Goal: Task Accomplishment & Management: Manage account settings

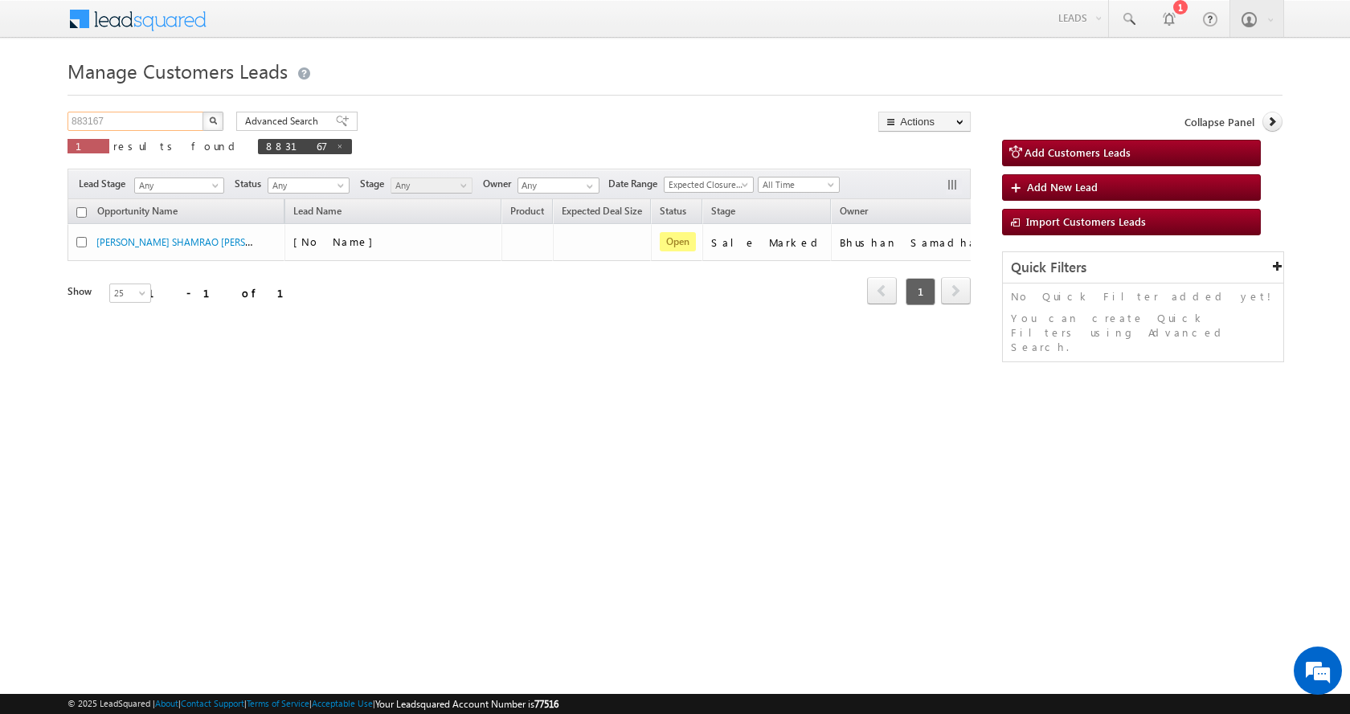
click at [92, 126] on input "883167" at bounding box center [135, 121] width 137 height 19
paste input "839"
type input "883839"
click at [202, 112] on button "button" at bounding box center [212, 121] width 21 height 19
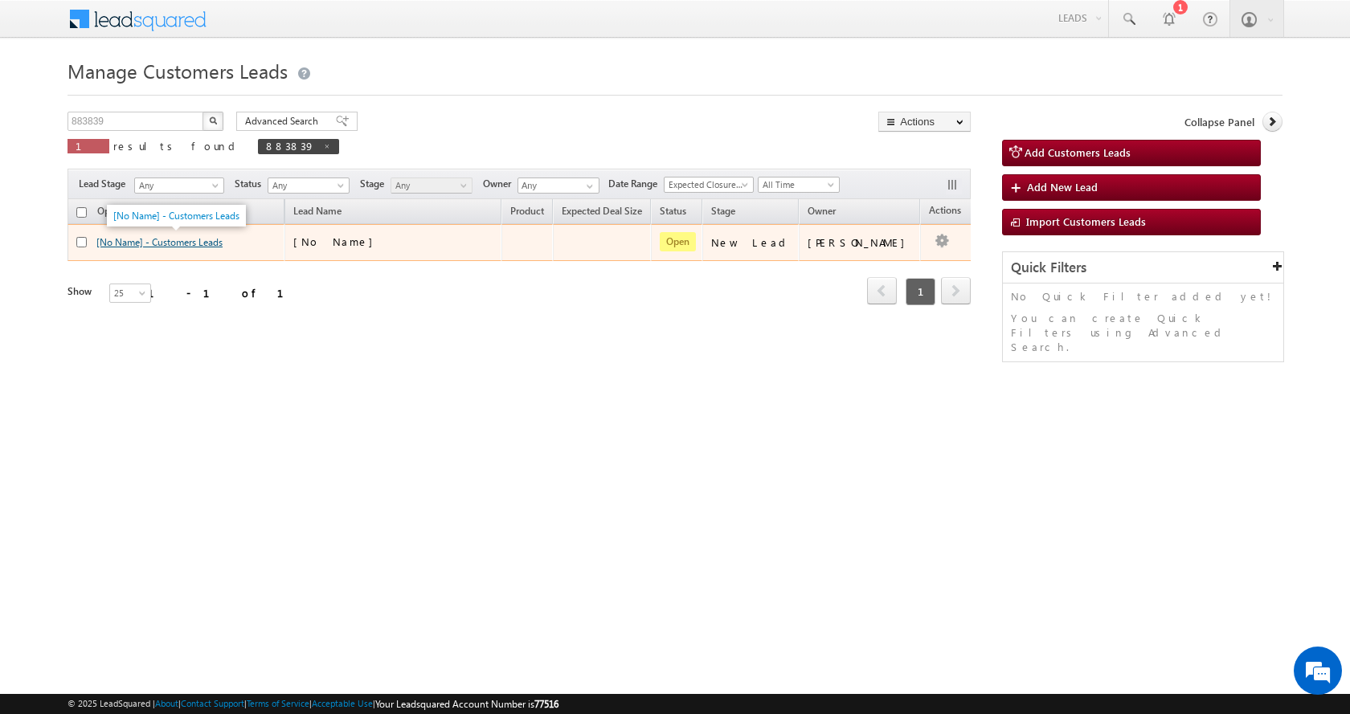
click at [155, 242] on link "[No Name] - Customers Leads" at bounding box center [159, 242] width 126 height 12
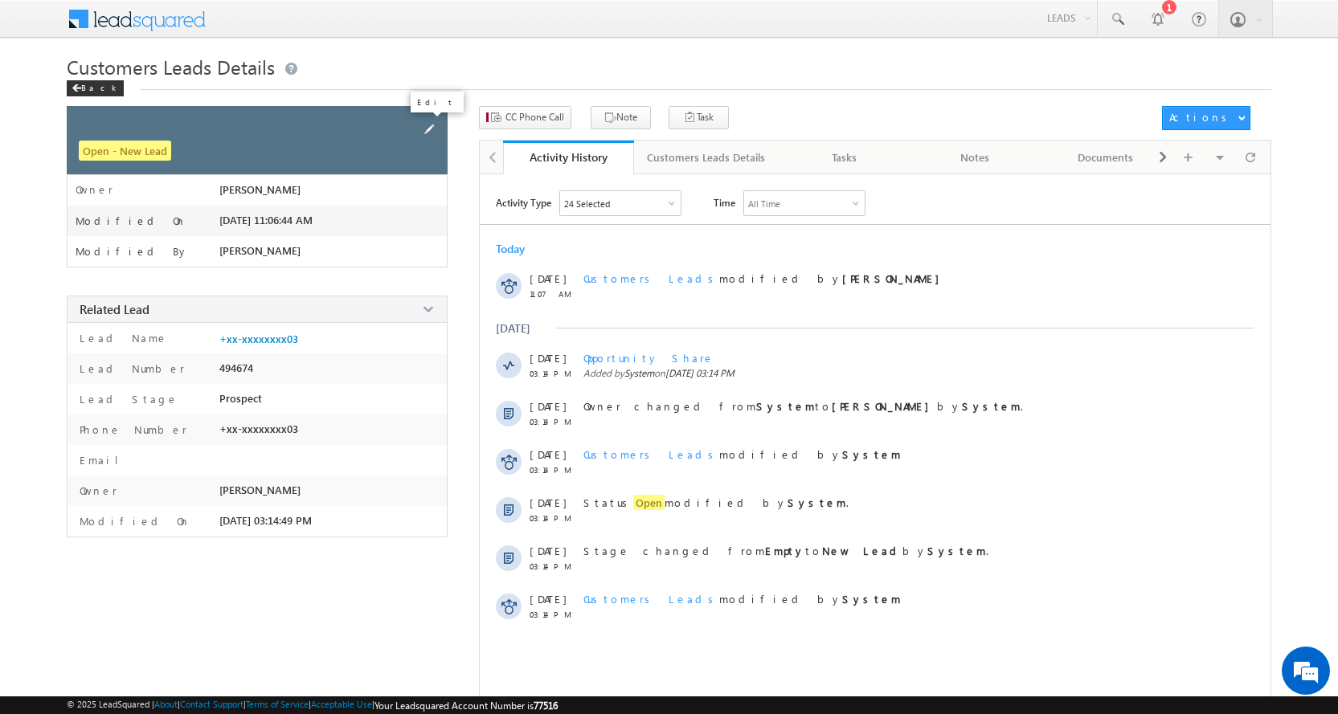
click at [436, 121] on span at bounding box center [429, 130] width 18 height 18
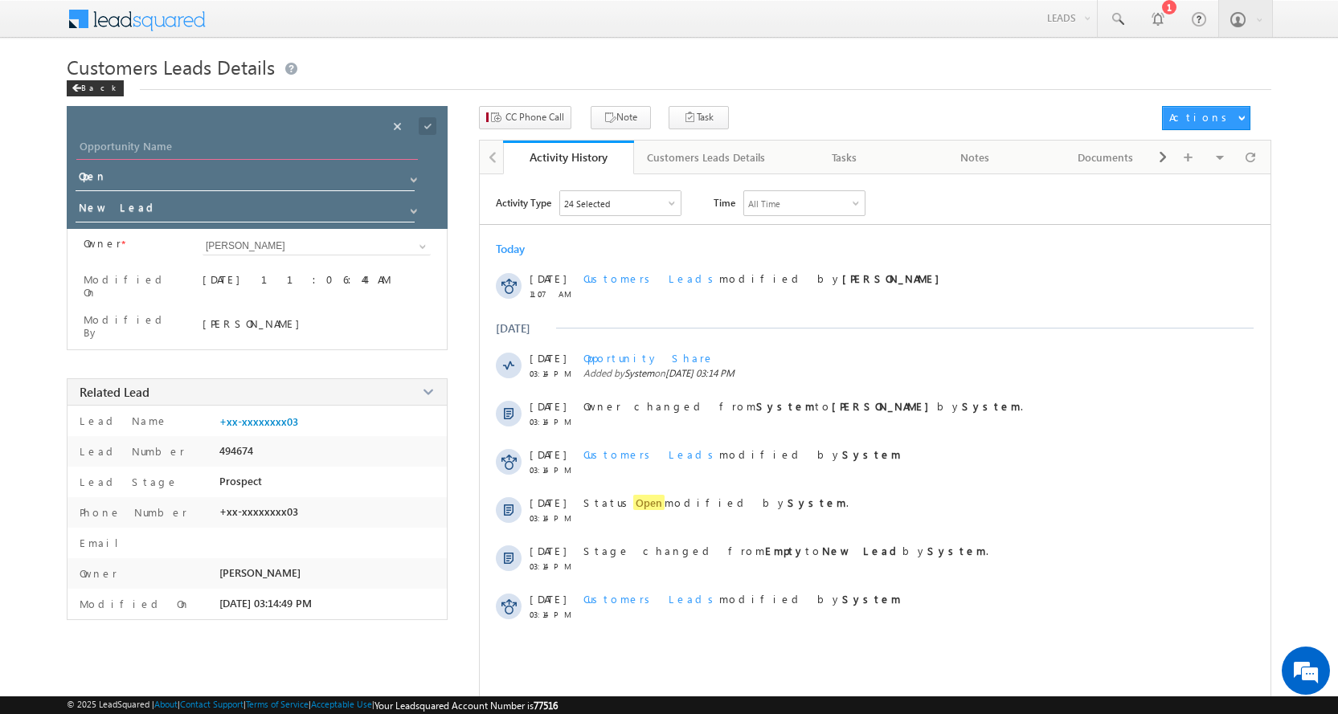
click at [118, 138] on input "Opportunity Name" at bounding box center [246, 148] width 341 height 22
paste input "HARISH KUMAR"
type input "HARISH KUMAR"
click at [414, 214] on span at bounding box center [413, 211] width 13 height 13
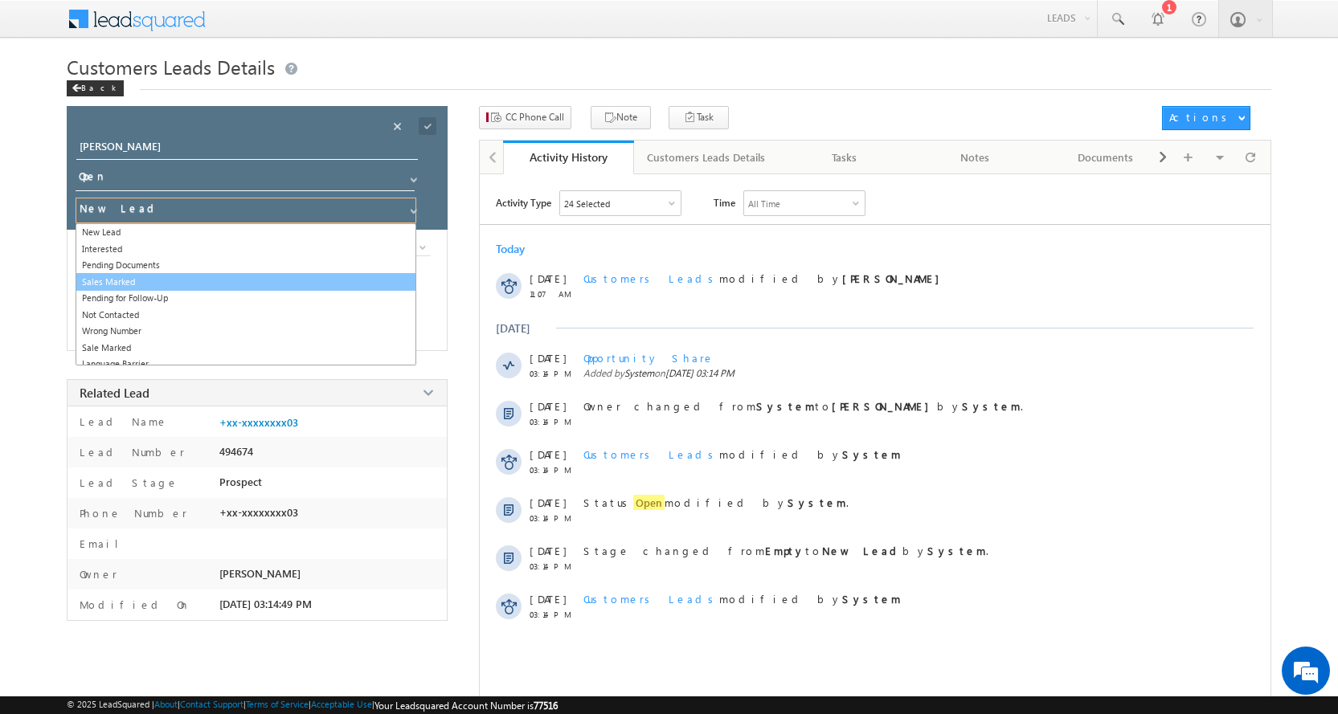
click at [119, 284] on link "Sales Marked" at bounding box center [246, 282] width 341 height 18
type input "Sales Marked"
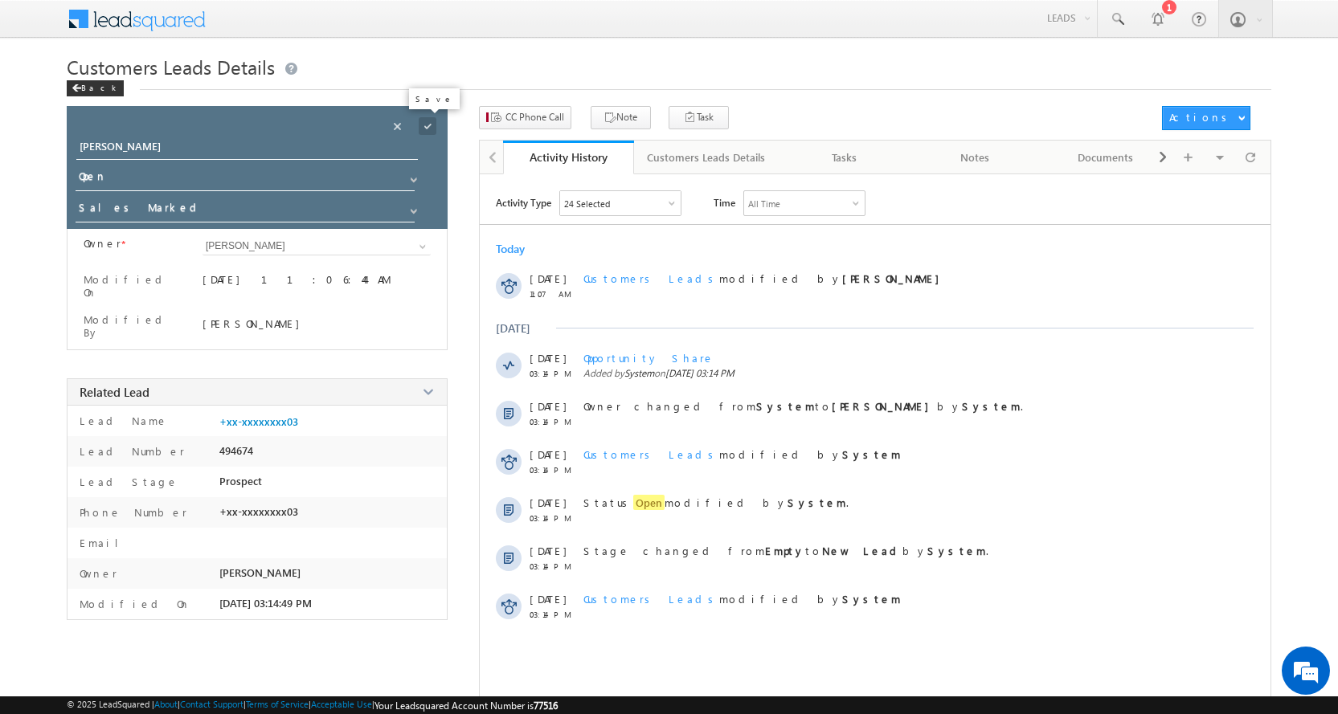
click at [431, 126] on span at bounding box center [428, 126] width 18 height 18
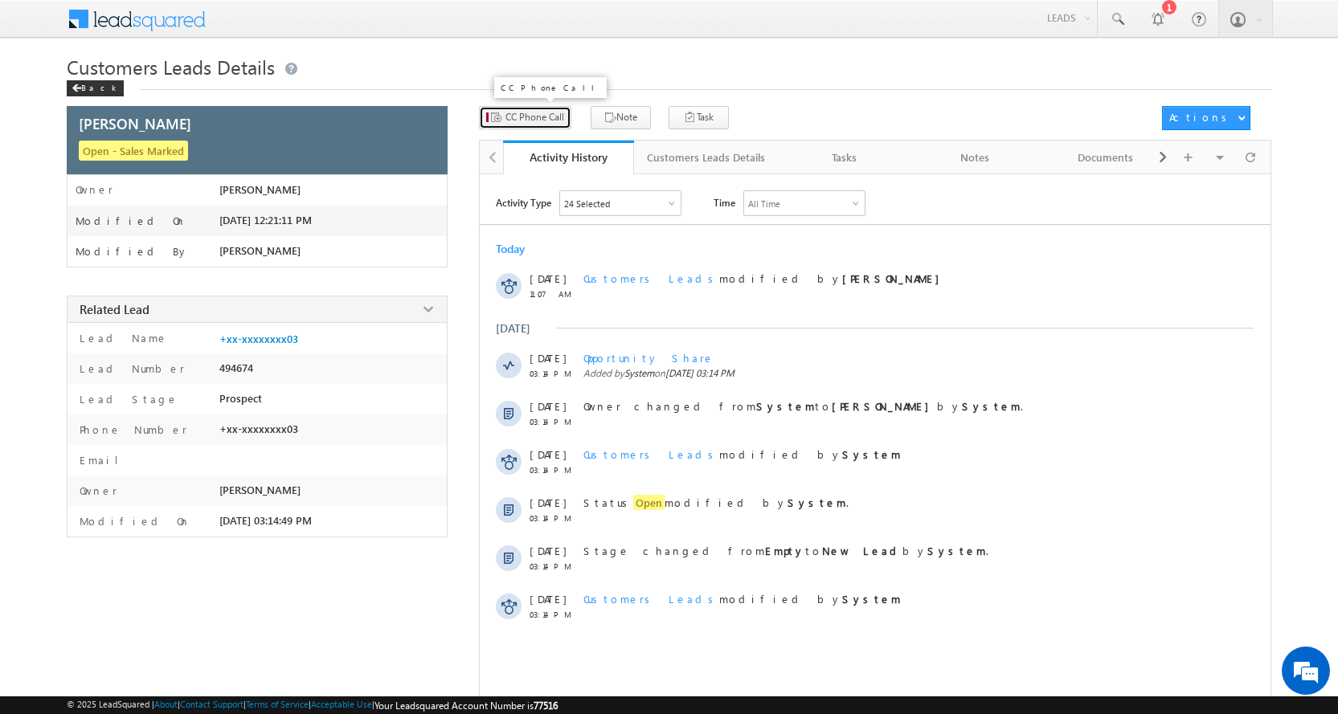
click at [532, 121] on span "CC Phone Call" at bounding box center [534, 117] width 59 height 14
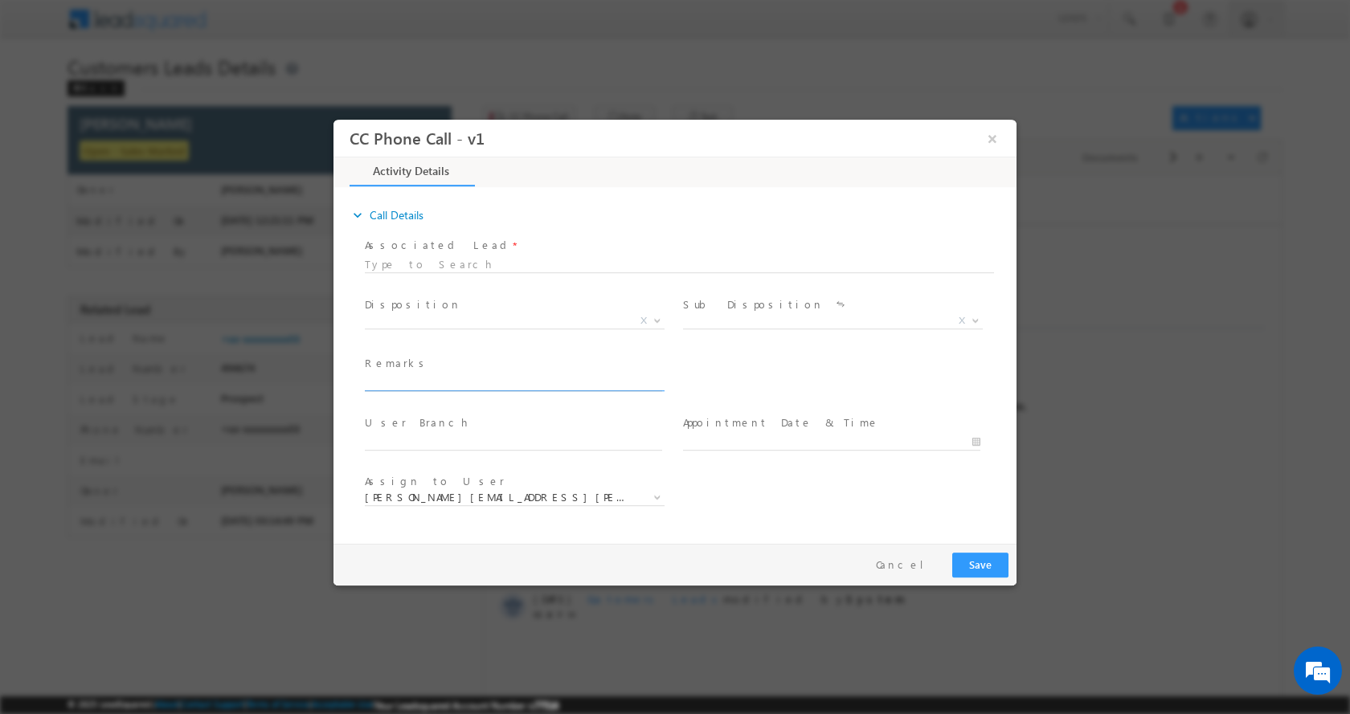
click at [440, 381] on input "text" at bounding box center [513, 382] width 297 height 16
type input "[PERSON_NAME]-8755115803-P+C-LOAN-15 L-AGE-[DEMOGRAPHIC_DATA]-REG-NAGAR [PERSON…"
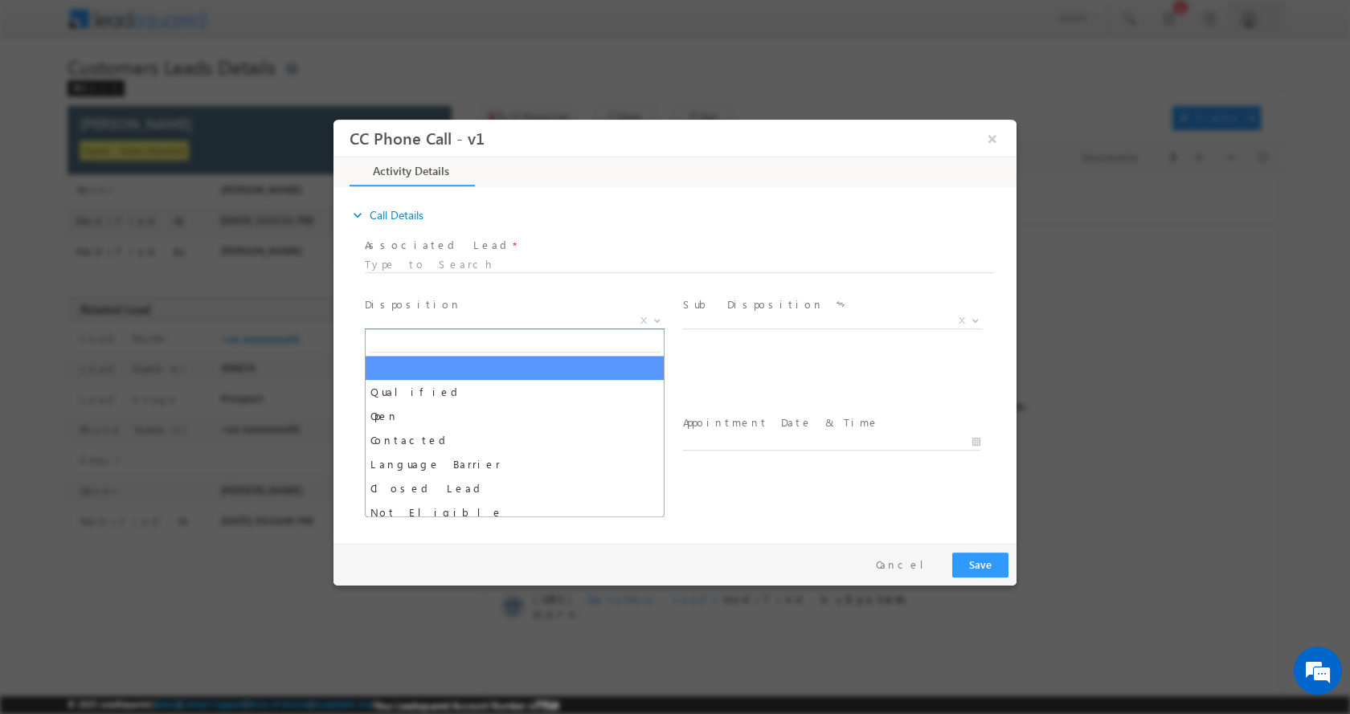
click at [658, 318] on b at bounding box center [657, 320] width 10 height 6
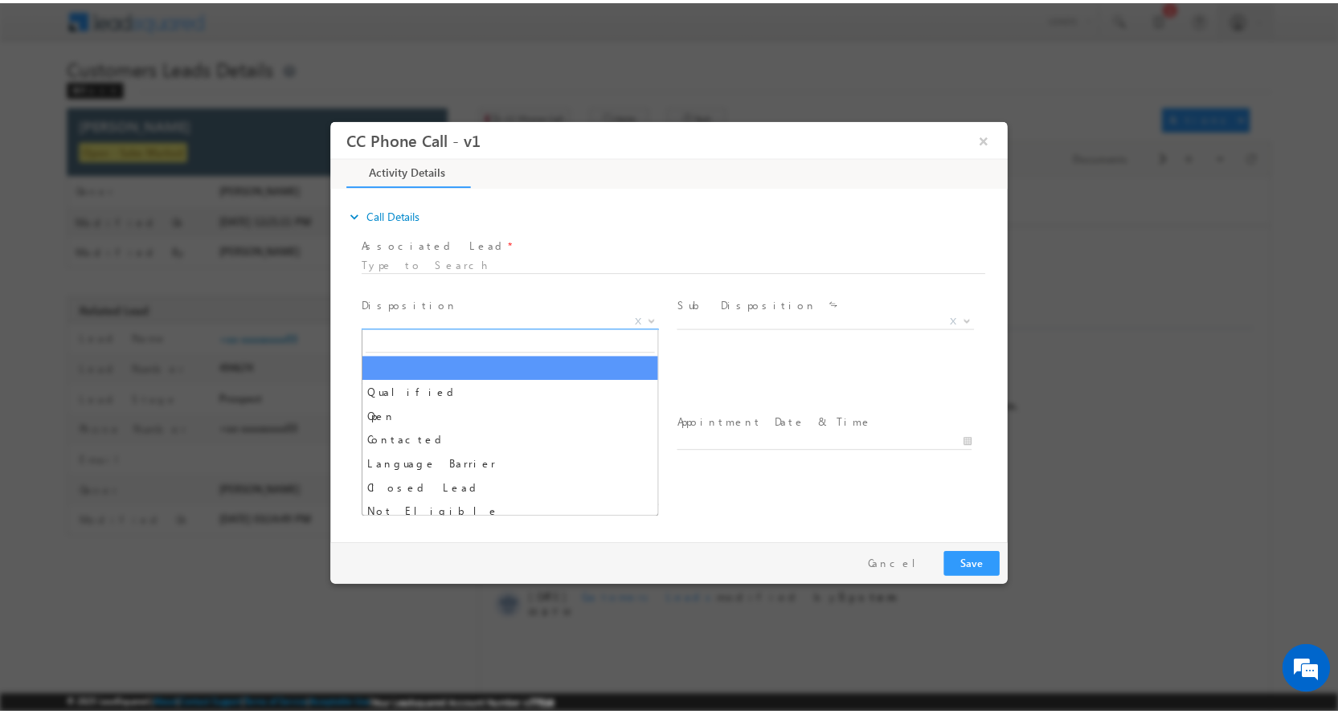
scroll to position [0, 0]
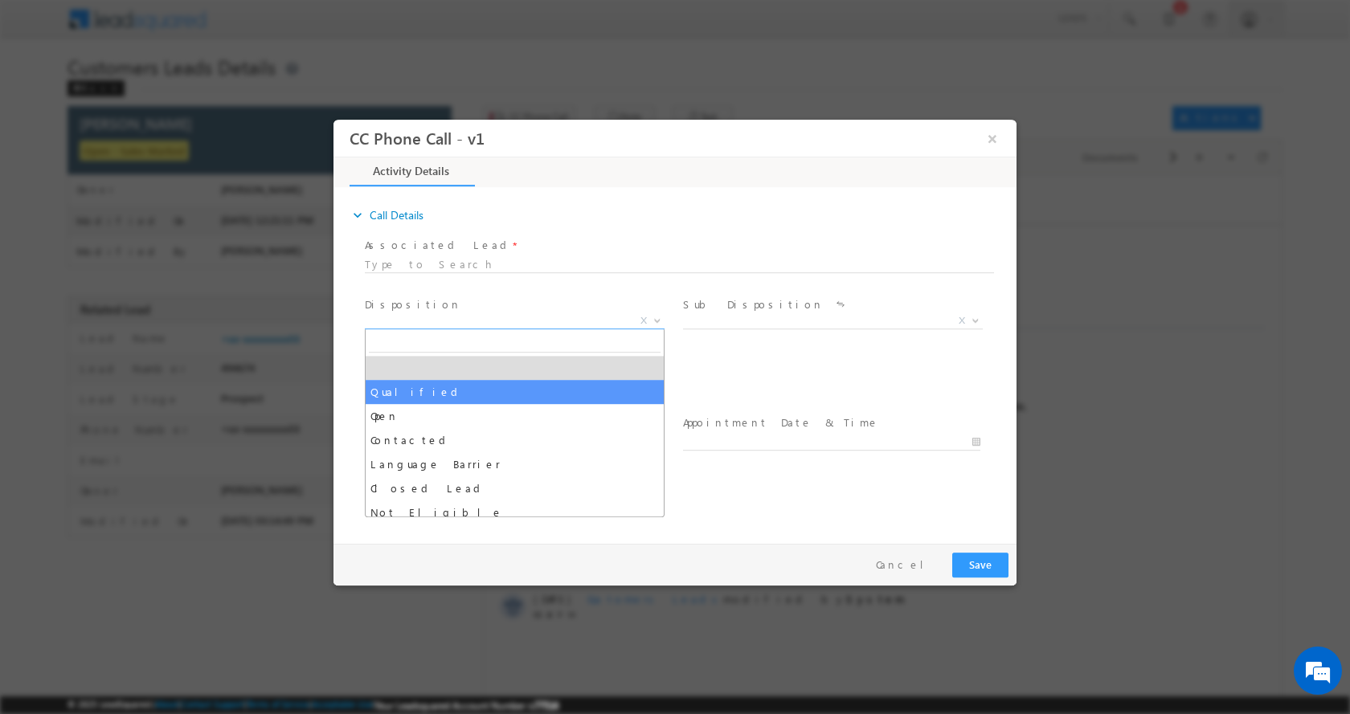
select select "Qualified"
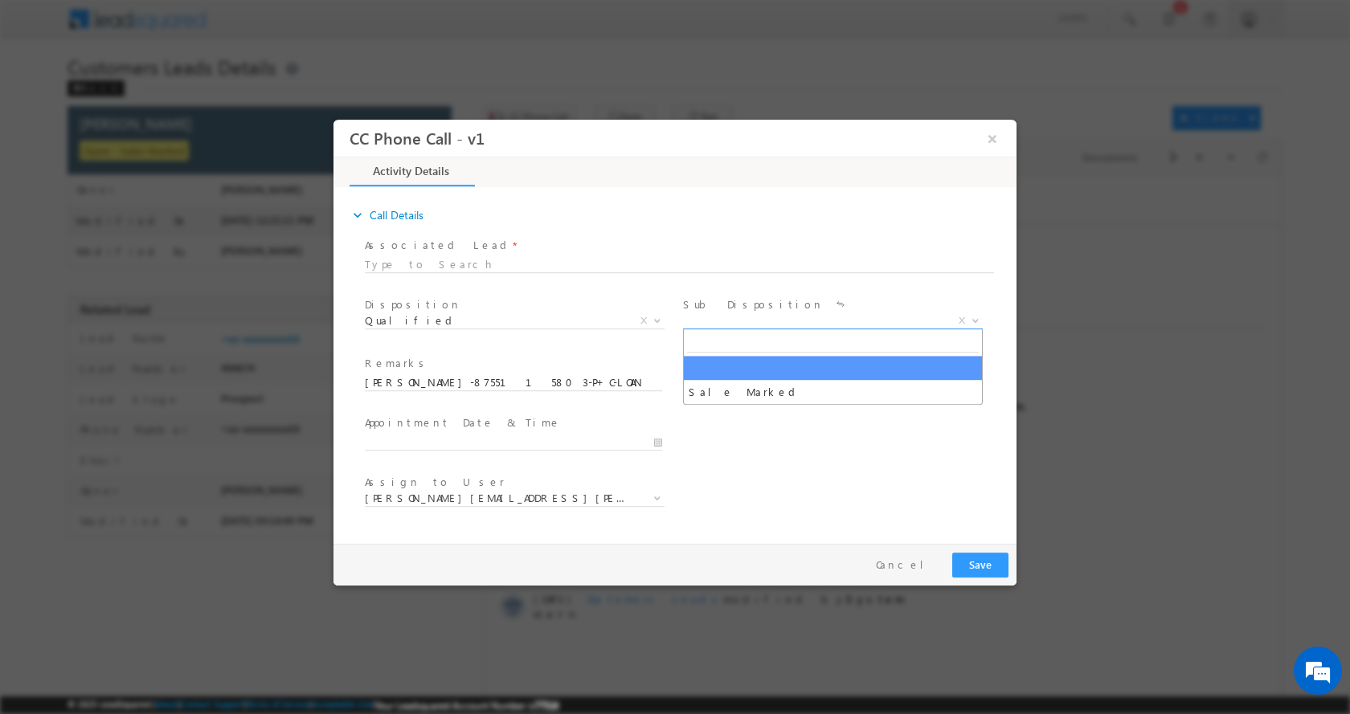
click at [978, 317] on b at bounding box center [976, 320] width 10 height 6
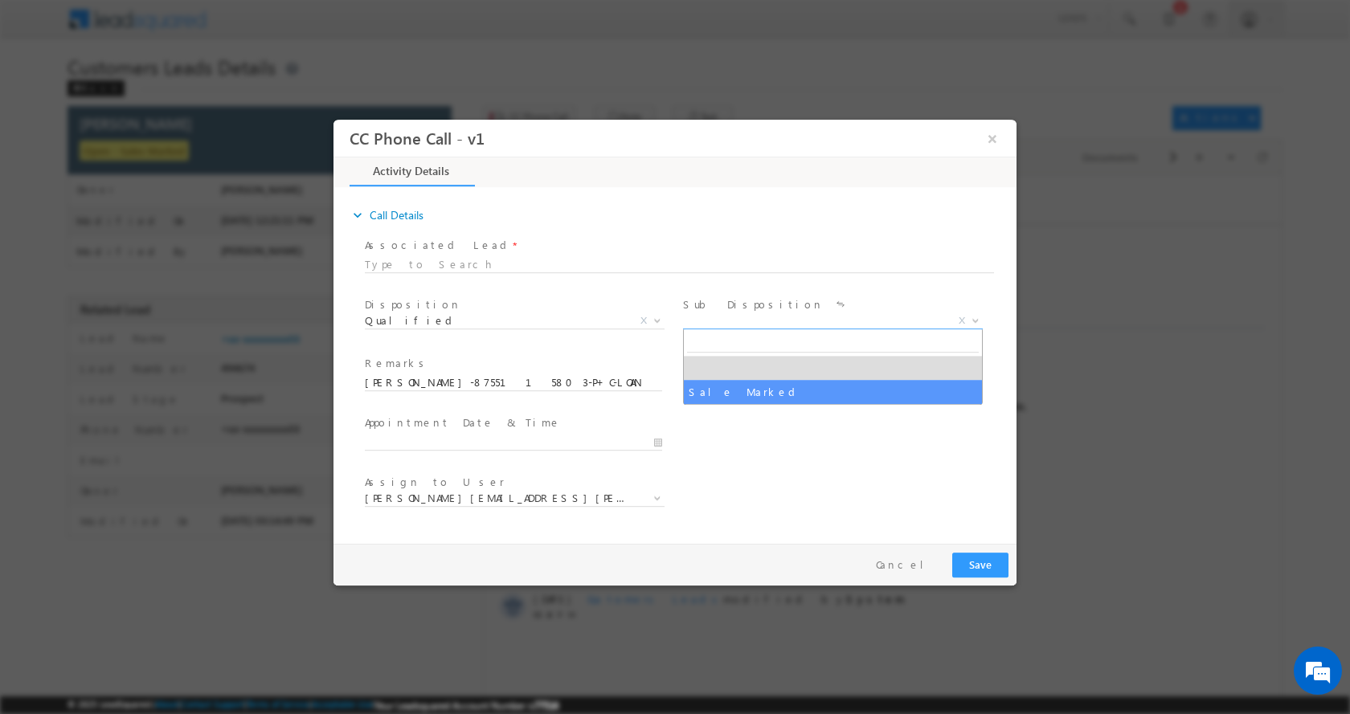
select select "Sale Marked"
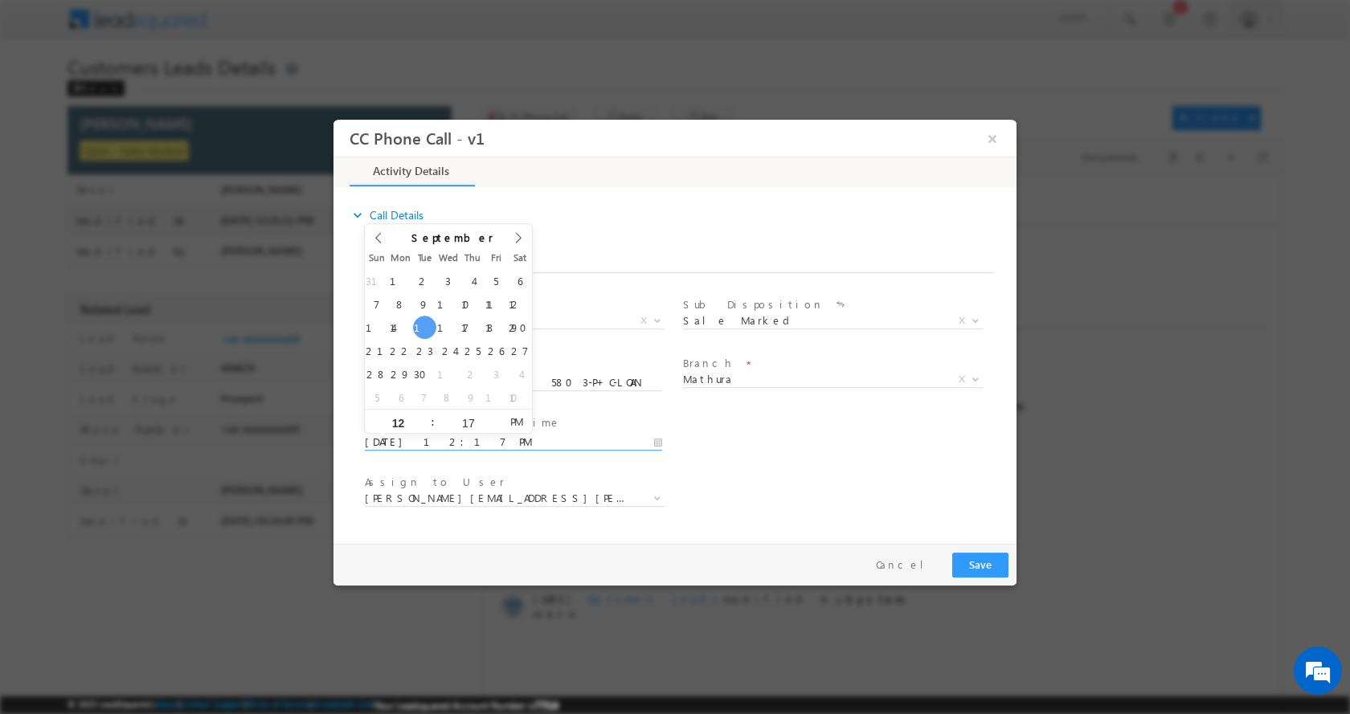
click at [653, 447] on input "09/16/2025 12:17 PM" at bounding box center [513, 442] width 297 height 16
type input "09/17/2025 1:17 PM"
type input "01"
click at [422, 415] on span at bounding box center [425, 415] width 11 height 12
type input "09/17/2025 2:17 PM"
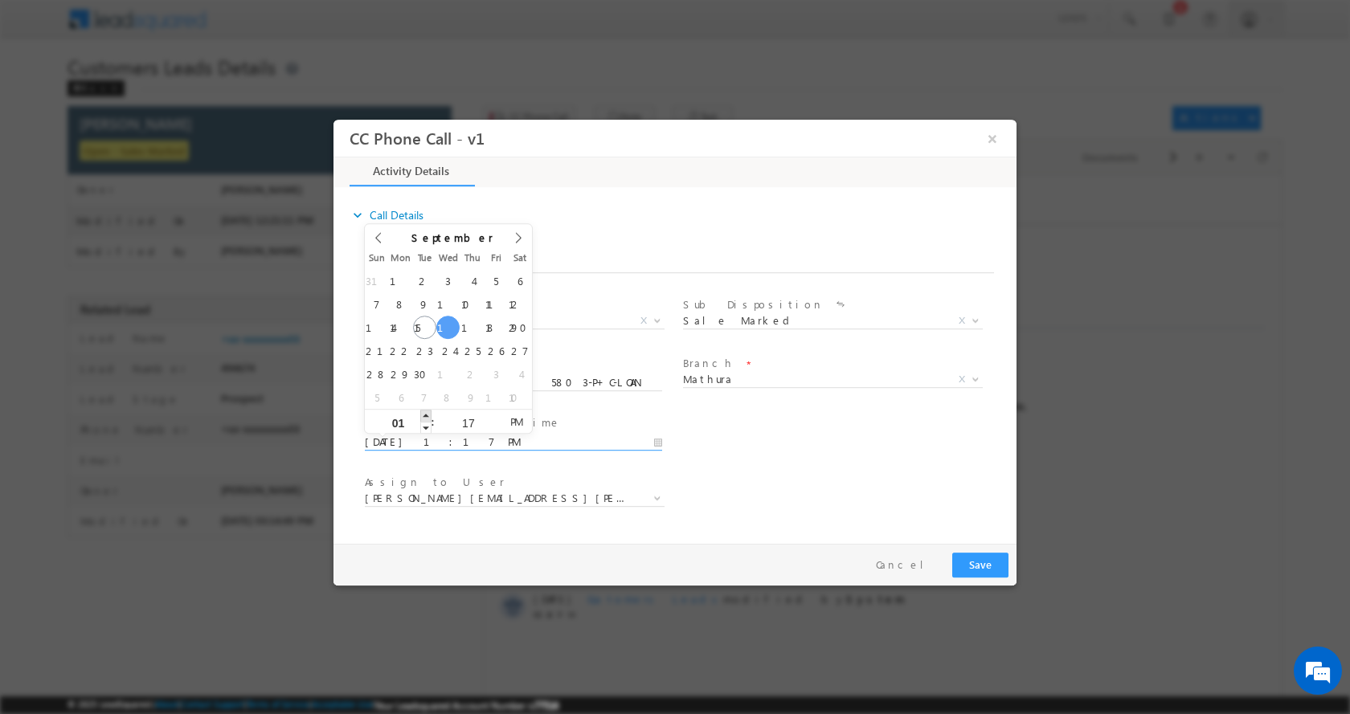
type input "02"
click at [422, 415] on span at bounding box center [425, 415] width 11 height 12
type input "09/17/2025 3:17 PM"
type input "03"
click at [422, 415] on span at bounding box center [425, 415] width 11 height 12
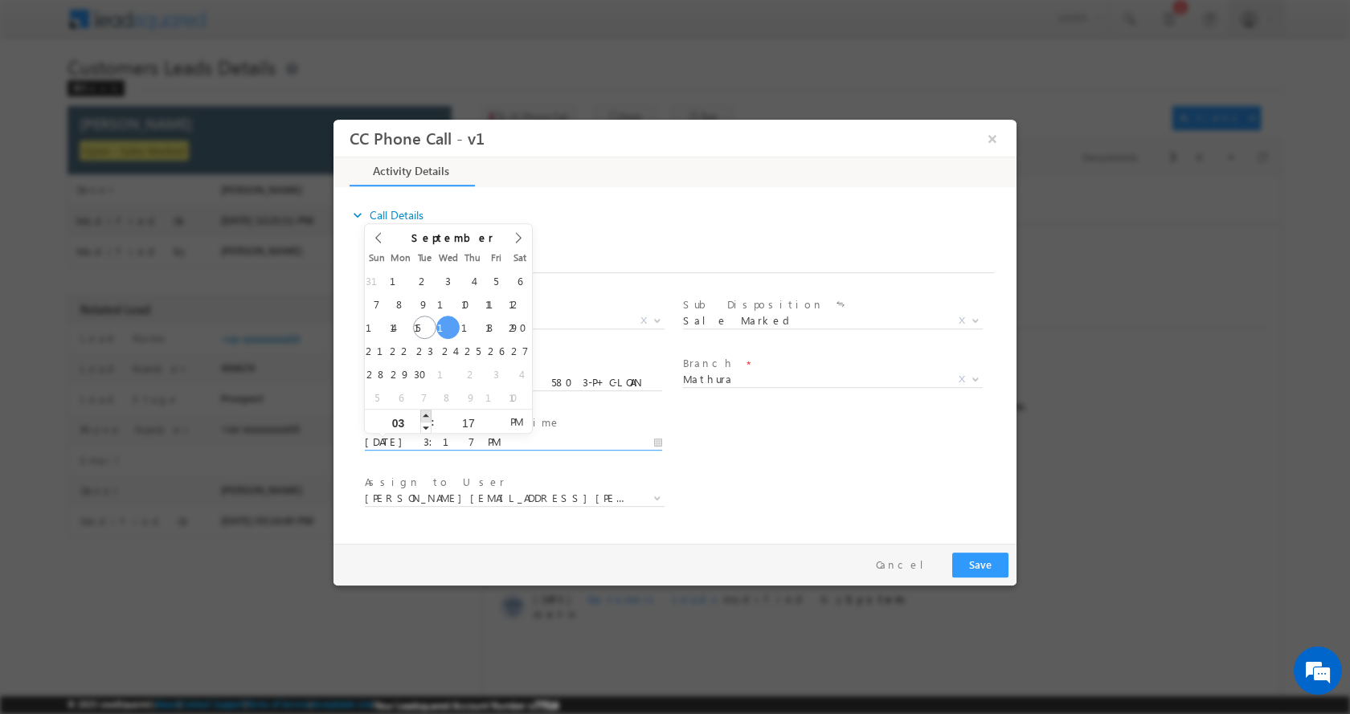
type input "09/17/2025 4:17 PM"
type input "04"
click at [422, 415] on span at bounding box center [425, 415] width 11 height 12
click at [978, 566] on button "Save" at bounding box center [980, 564] width 56 height 25
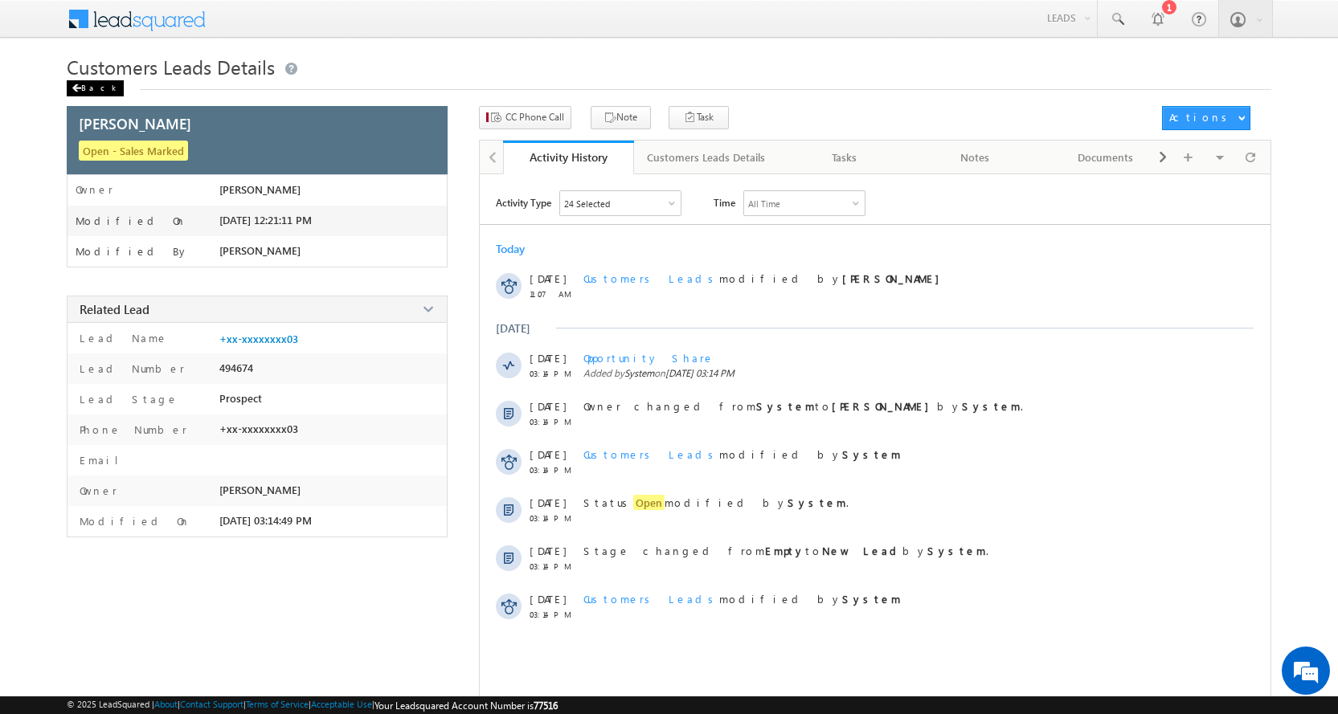
click at [77, 90] on span at bounding box center [77, 88] width 10 height 8
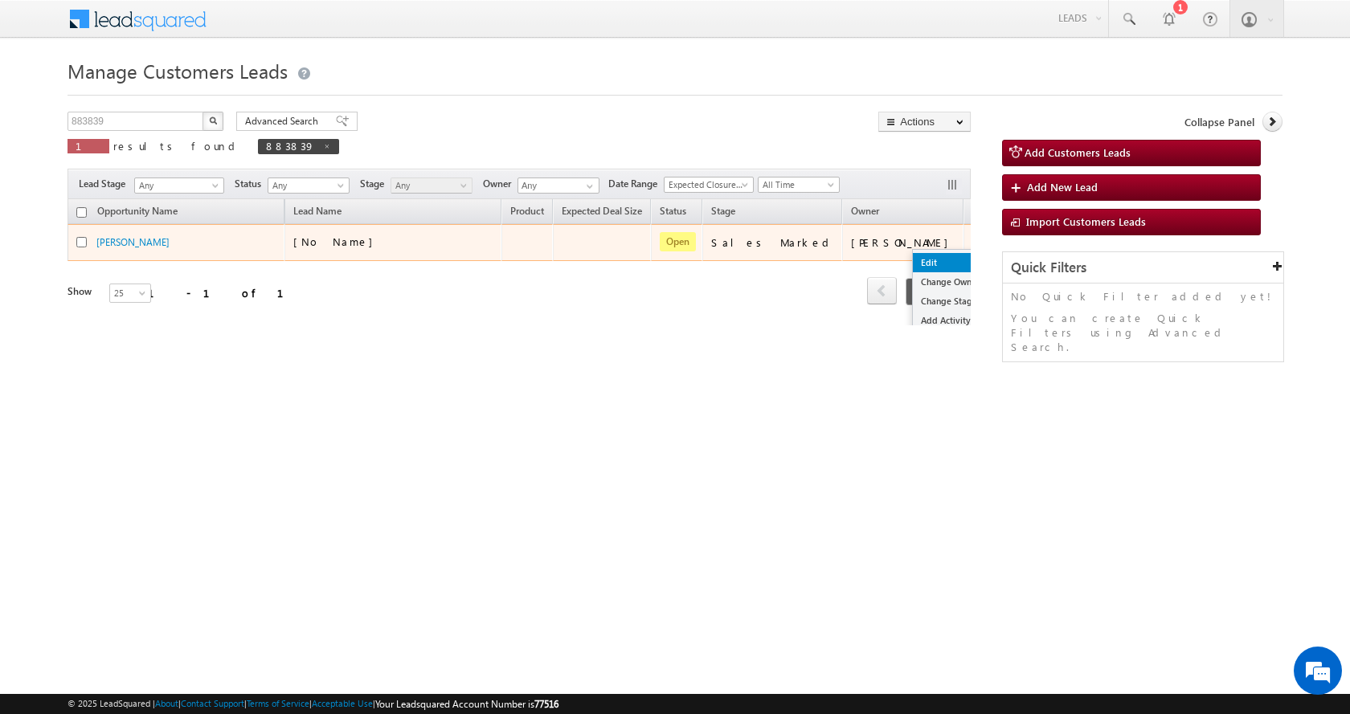
click at [913, 258] on link "Edit" at bounding box center [953, 262] width 80 height 19
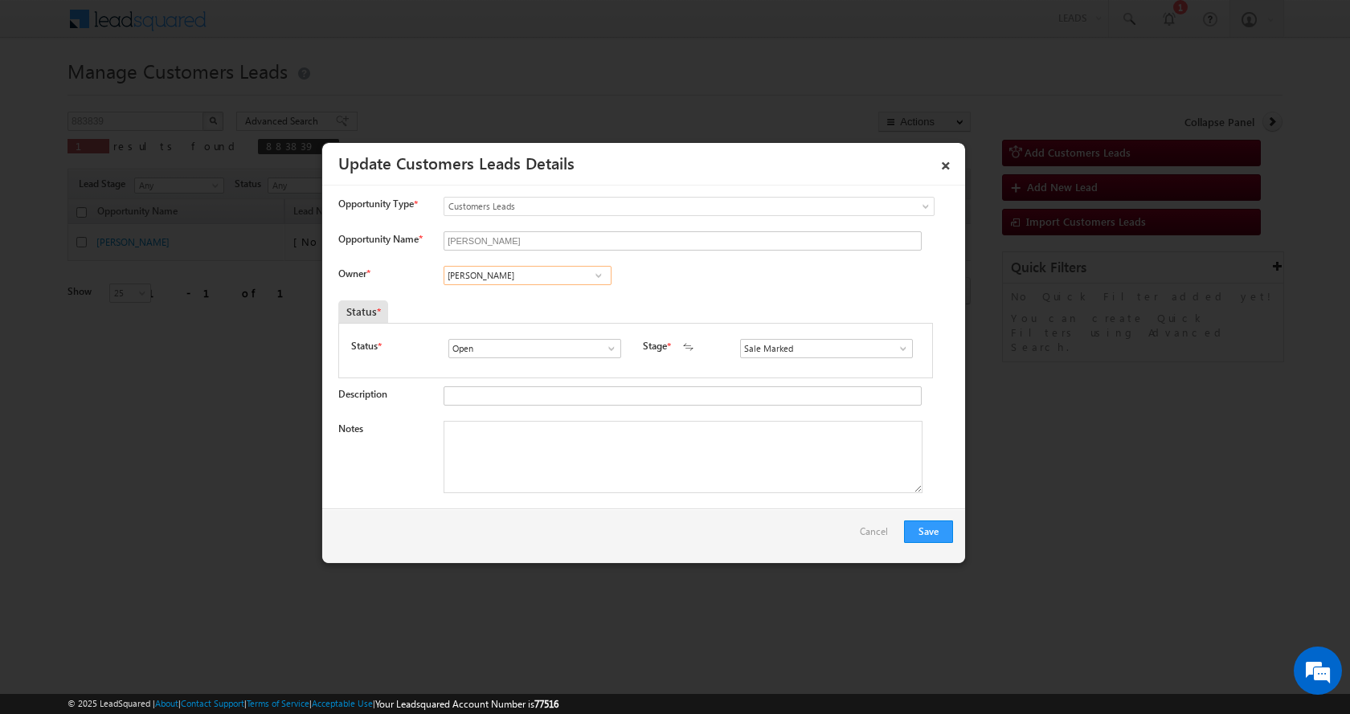
click at [468, 276] on input "[PERSON_NAME]" at bounding box center [528, 275] width 168 height 19
paste input "[PERSON_NAME]"
click at [541, 298] on link "[PERSON_NAME] [EMAIL_ADDRESS][DOMAIN_NAME]" at bounding box center [528, 300] width 168 height 31
type input "[PERSON_NAME]"
click at [491, 463] on textarea "Notes" at bounding box center [683, 457] width 479 height 72
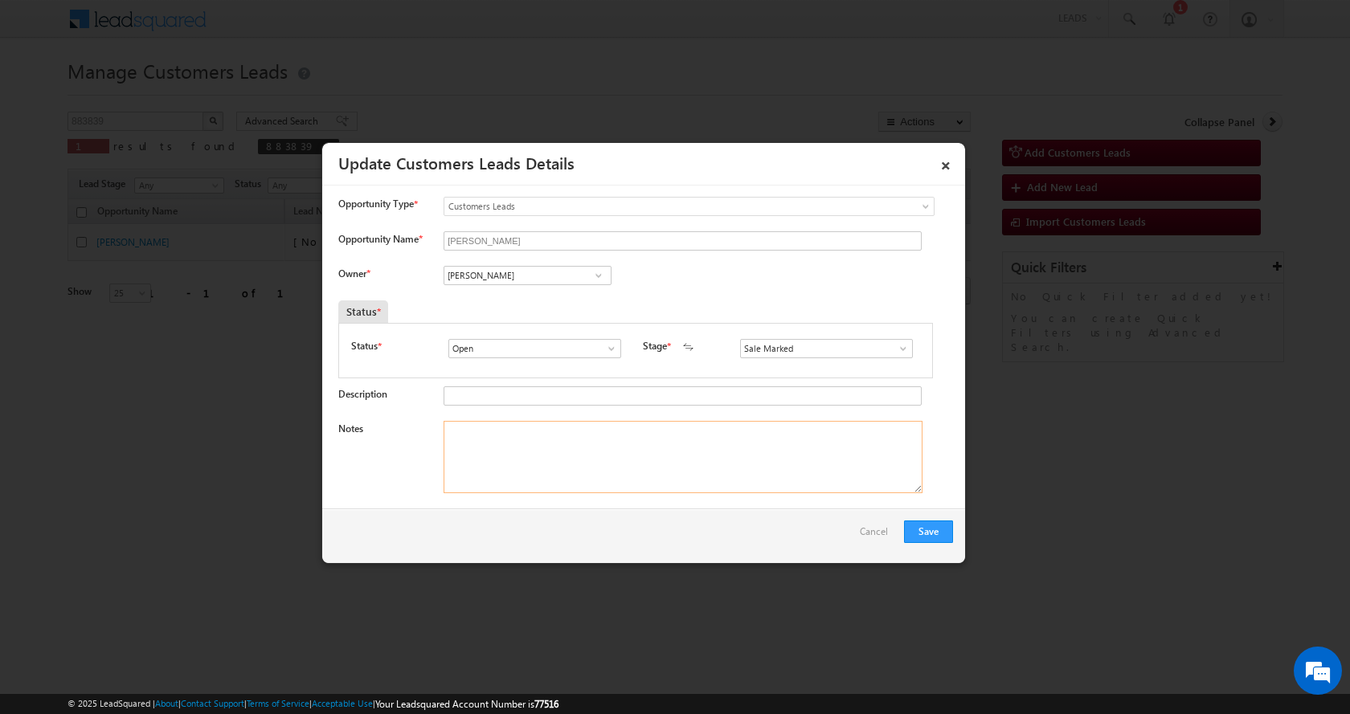
paste textarea "[PERSON_NAME]-8755115803-P+C-LOAN-15 L-AGE-[DEMOGRAPHIC_DATA]-REG-NAGAR [PERSON…"
type textarea "[PERSON_NAME]-8755115803-P+C-LOAN-15 L-AGE-[DEMOGRAPHIC_DATA]-REG-NAGAR [PERSON…"
click at [926, 530] on button "Save" at bounding box center [928, 532] width 49 height 22
